Goal: Information Seeking & Learning: Learn about a topic

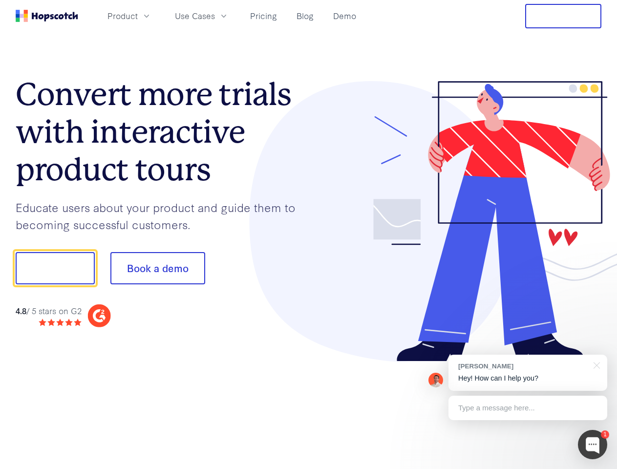
click at [309, 235] on div at bounding box center [455, 221] width 293 height 281
click at [138, 16] on span "Product" at bounding box center [123, 16] width 30 height 12
click at [215, 16] on span "Use Cases" at bounding box center [195, 16] width 40 height 12
click at [564, 16] on button "Free Trial" at bounding box center [564, 16] width 76 height 24
click at [55, 268] on button "Show me!" at bounding box center [55, 268] width 79 height 32
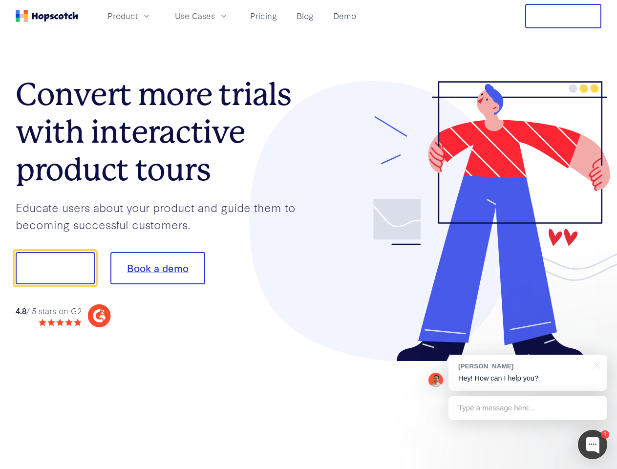
click at [157, 268] on button "Book a demo" at bounding box center [157, 268] width 95 height 32
click at [593, 445] on div at bounding box center [592, 444] width 29 height 29
click at [528, 373] on div "[PERSON_NAME] Hey! How can I help you?" at bounding box center [528, 373] width 159 height 36
click at [595, 365] on div at bounding box center [595, 365] width 24 height 20
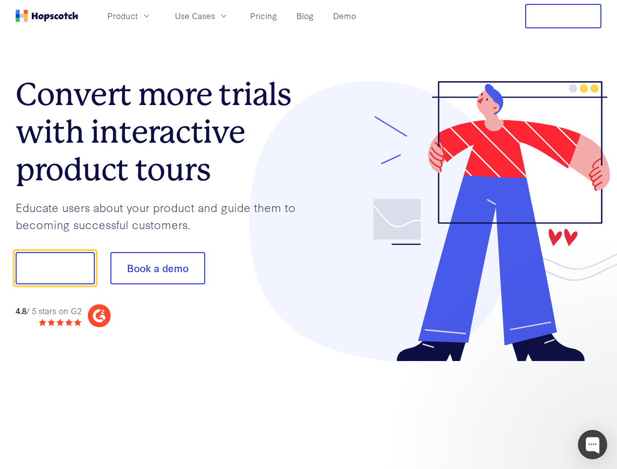
click at [528, 408] on div at bounding box center [515, 332] width 183 height 195
